Goal: Information Seeking & Learning: Check status

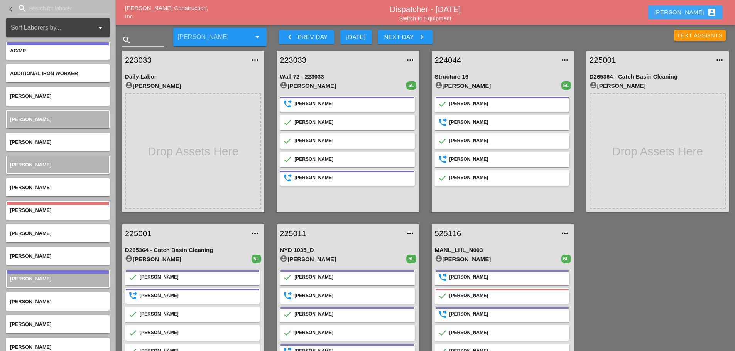
drag, startPoint x: 686, startPoint y: 8, endPoint x: 690, endPoint y: 9, distance: 4.0
click at [686, 8] on div "[PERSON_NAME] account_box" at bounding box center [685, 12] width 62 height 9
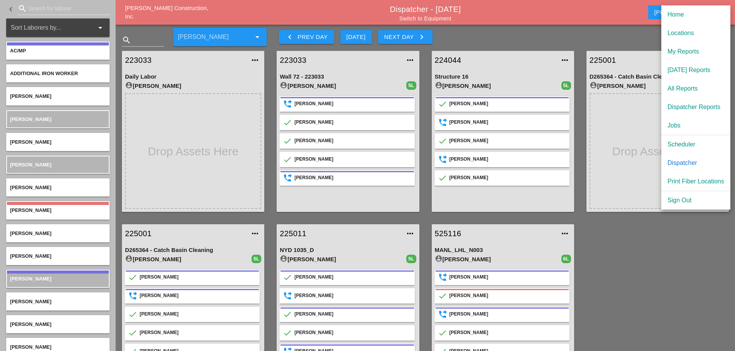
click at [683, 143] on div "Scheduler" at bounding box center [695, 144] width 57 height 9
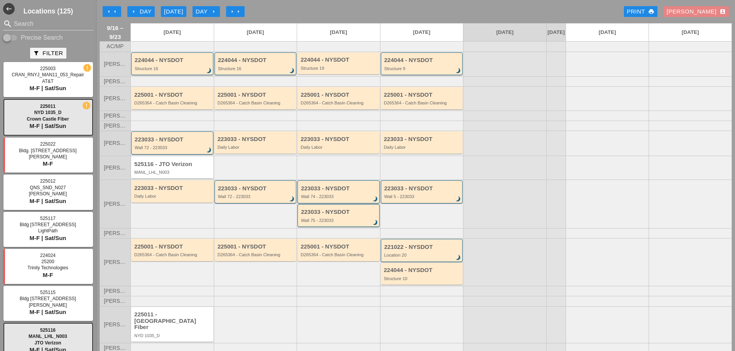
click at [702, 10] on div "[PERSON_NAME] account_box" at bounding box center [695, 11] width 59 height 9
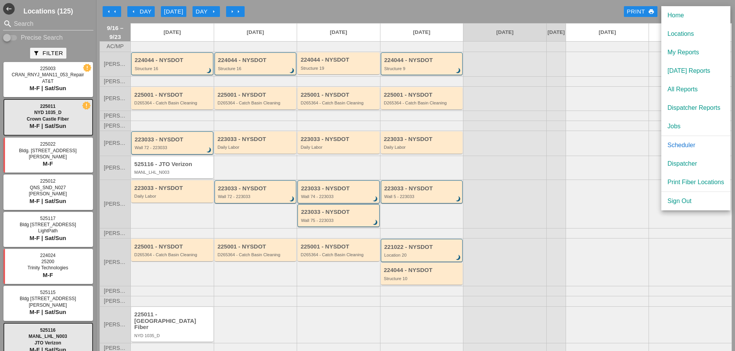
click at [675, 71] on div "[DATE] Reports" at bounding box center [695, 70] width 57 height 9
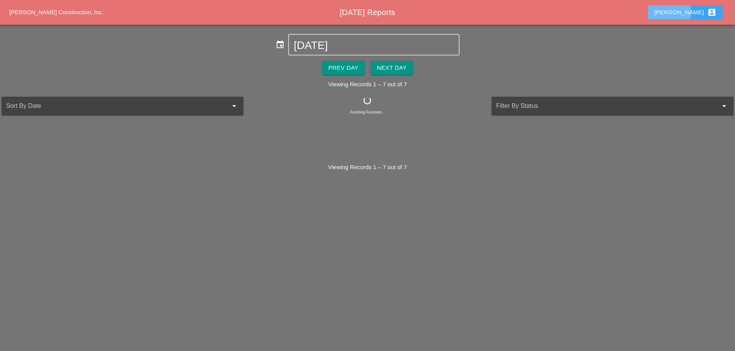
click at [691, 15] on div "[PERSON_NAME] account_box" at bounding box center [685, 12] width 62 height 9
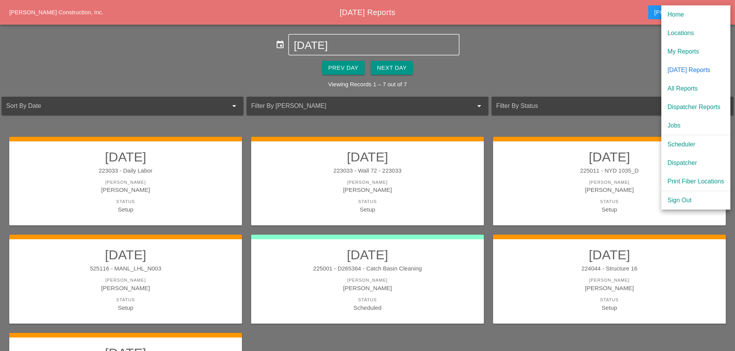
click at [691, 53] on div "My Reports" at bounding box center [695, 51] width 57 height 9
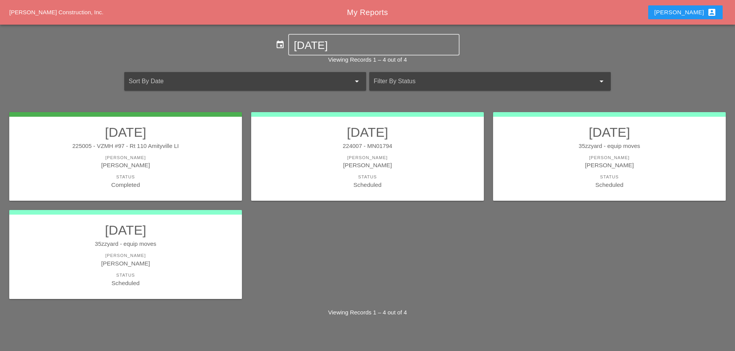
click at [179, 160] on div "[PERSON_NAME]" at bounding box center [125, 158] width 217 height 7
click at [692, 15] on div "[PERSON_NAME] account_box" at bounding box center [685, 12] width 62 height 9
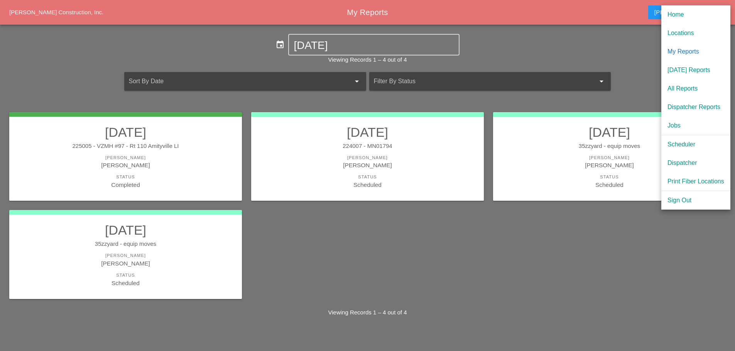
click at [681, 71] on div "[DATE] Reports" at bounding box center [695, 70] width 57 height 9
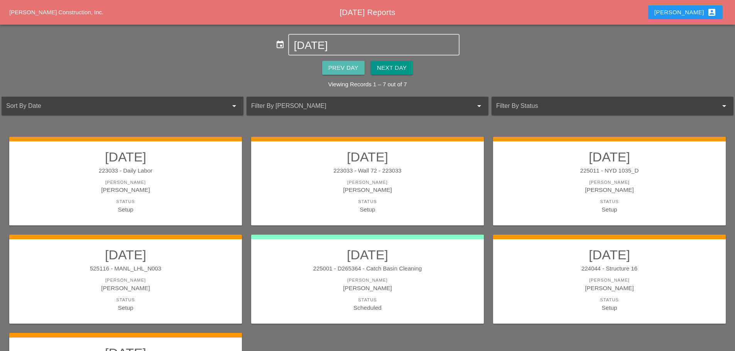
click at [333, 64] on div "Prev Day" at bounding box center [343, 68] width 30 height 9
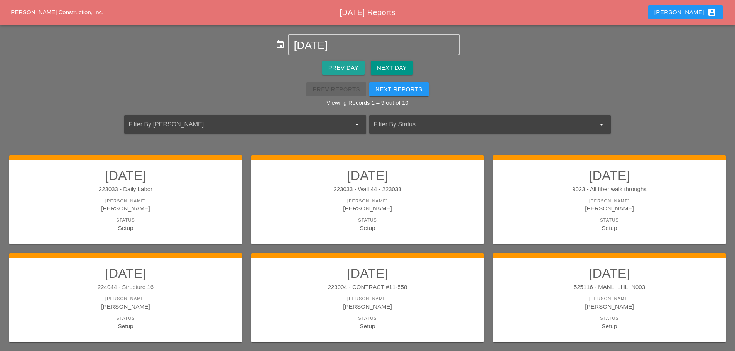
click at [333, 64] on div "Prev Day" at bounding box center [343, 68] width 30 height 9
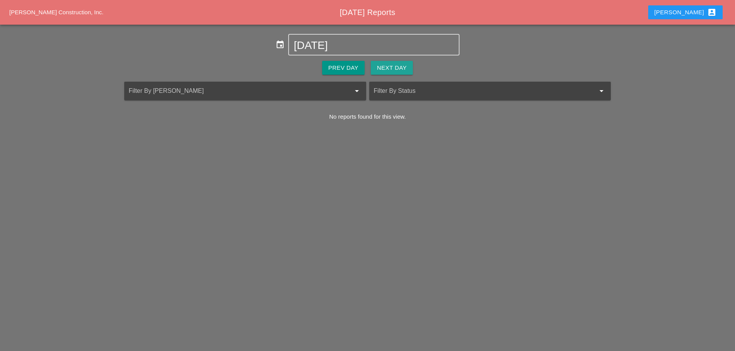
click at [374, 66] on button "Next Day" at bounding box center [392, 68] width 42 height 14
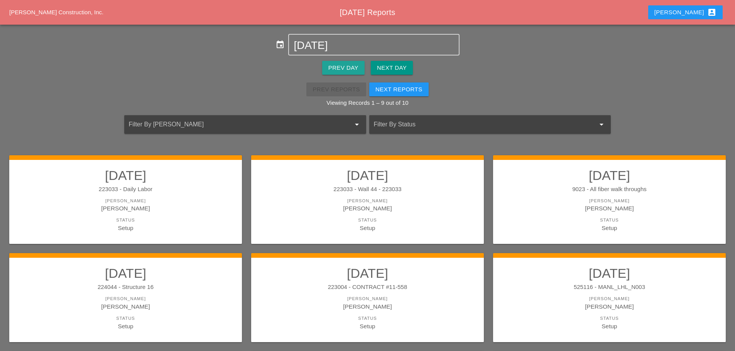
click at [351, 64] on div "Prev Day" at bounding box center [343, 68] width 30 height 9
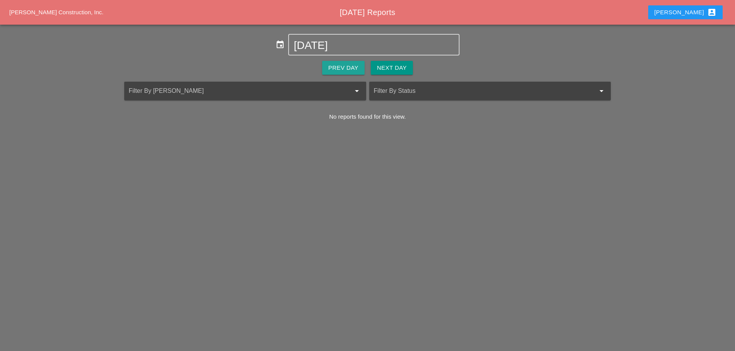
click at [351, 64] on div "Prev Day" at bounding box center [343, 68] width 30 height 9
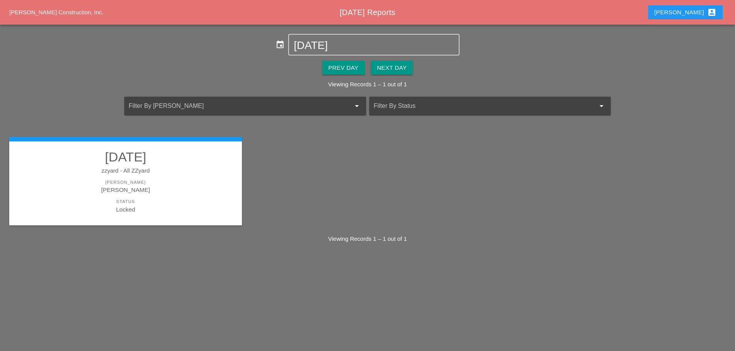
click at [217, 177] on link "[DATE] zzyard - All ZZyard [PERSON_NAME] Status Locked" at bounding box center [125, 181] width 217 height 65
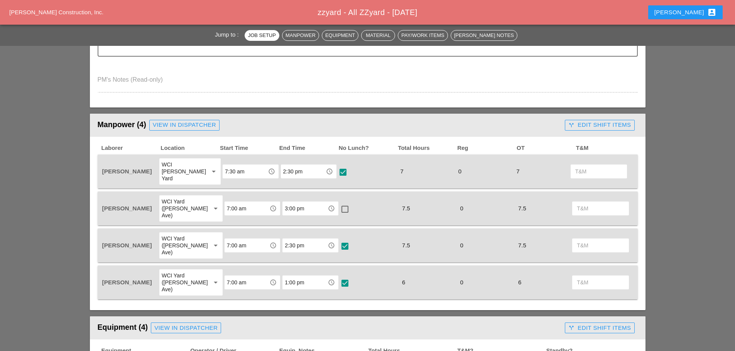
scroll to position [270, 0]
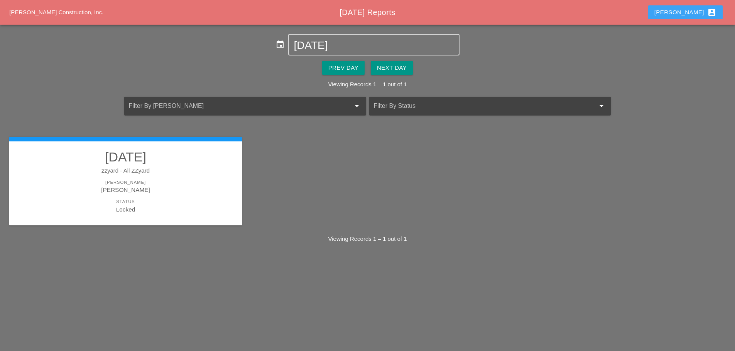
click at [697, 13] on div "[PERSON_NAME] account_box" at bounding box center [685, 12] width 62 height 9
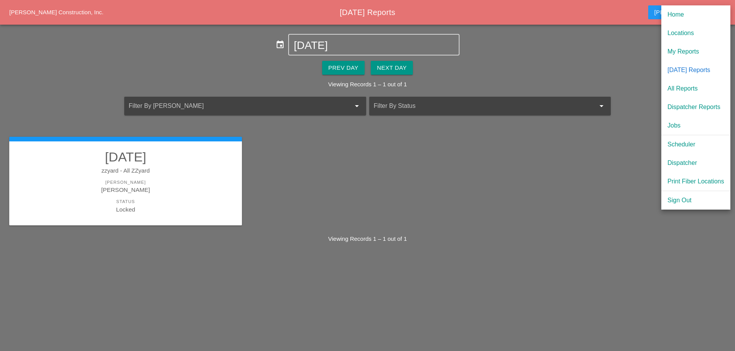
click at [681, 143] on div "Scheduler" at bounding box center [695, 144] width 57 height 9
